Goal: Task Accomplishment & Management: Manage account settings

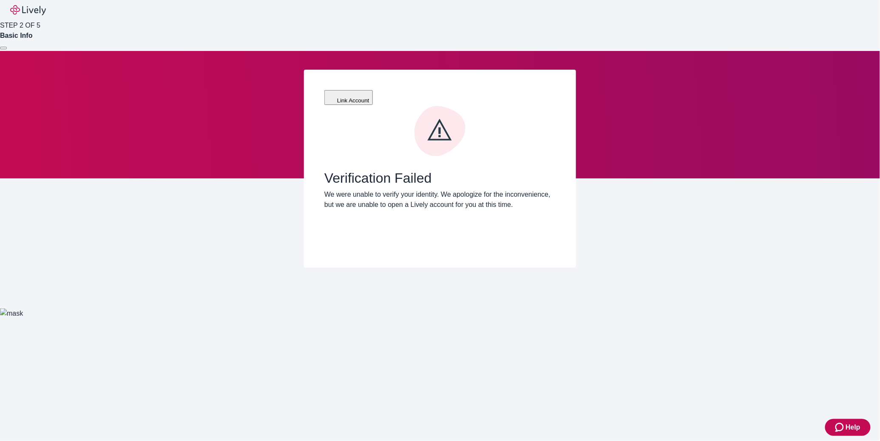
click at [3, 48] on div at bounding box center [3, 48] width 0 height 0
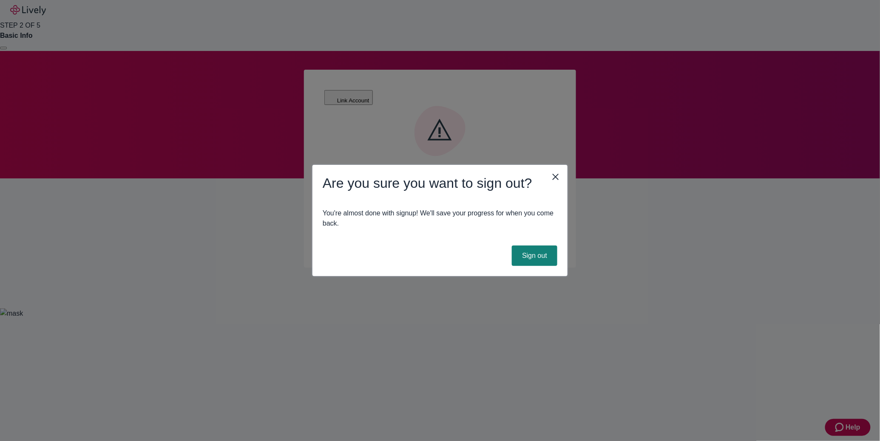
click at [556, 177] on icon "close" at bounding box center [556, 177] width 6 height 6
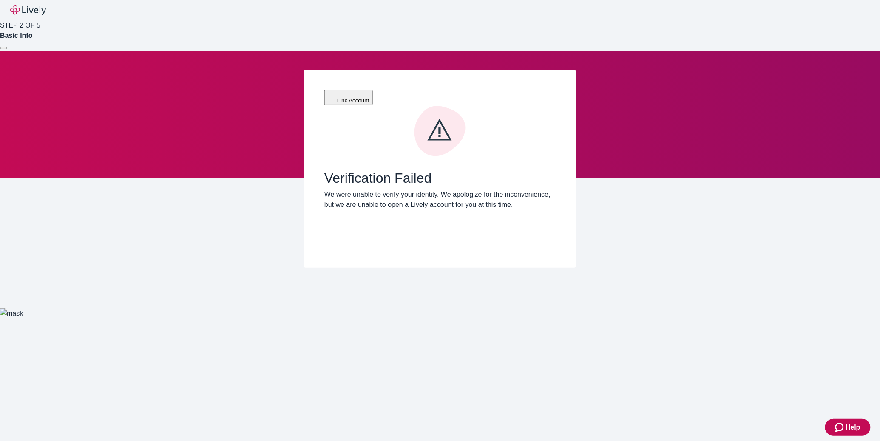
click at [3, 48] on div at bounding box center [3, 48] width 0 height 0
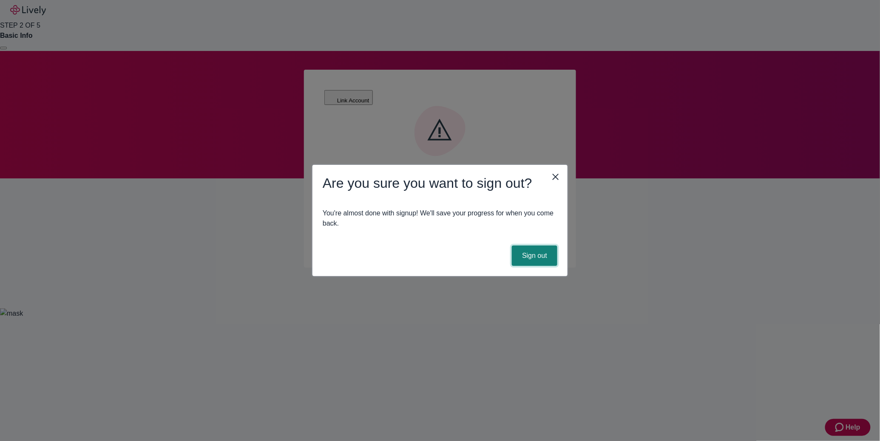
click at [544, 256] on button "Sign out" at bounding box center [534, 256] width 45 height 20
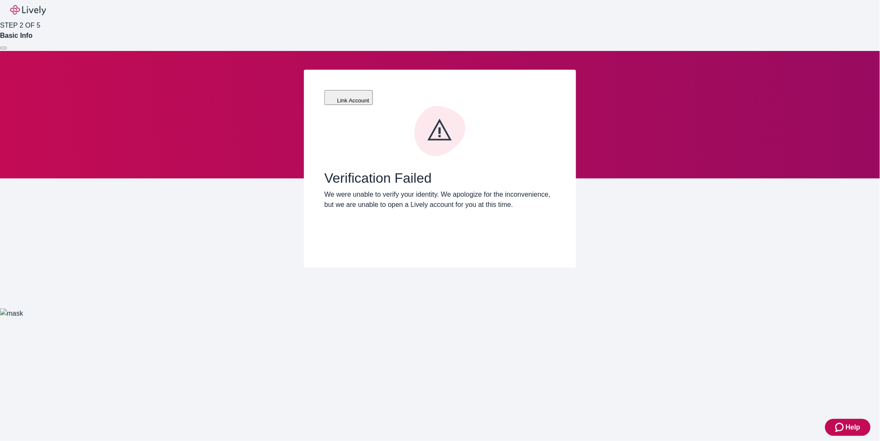
click at [3, 48] on div at bounding box center [3, 48] width 0 height 0
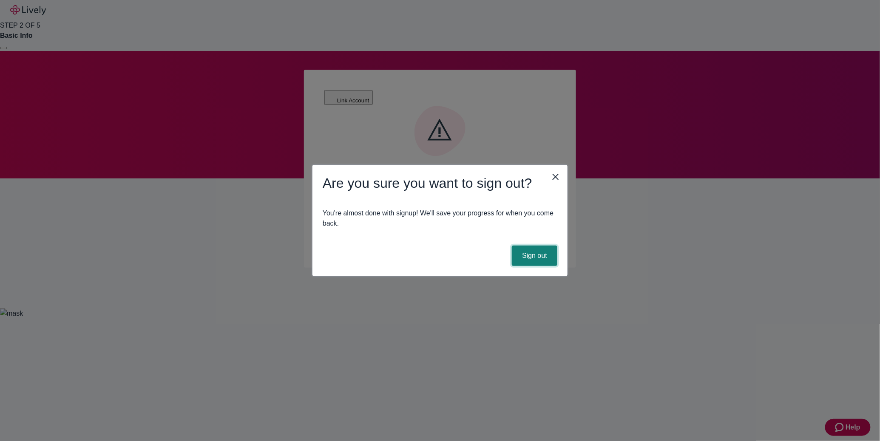
click at [535, 258] on button "Sign out" at bounding box center [534, 256] width 45 height 20
